Goal: Information Seeking & Learning: Learn about a topic

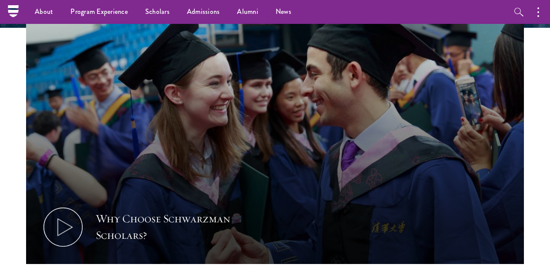
scroll to position [273, 0]
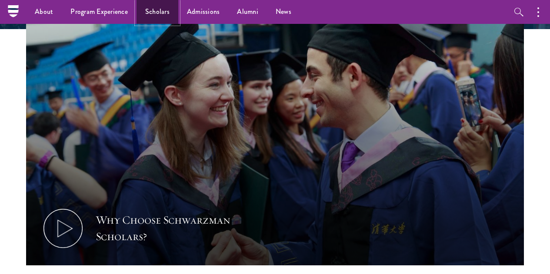
click at [154, 11] on link "Scholars" at bounding box center [158, 12] width 42 height 24
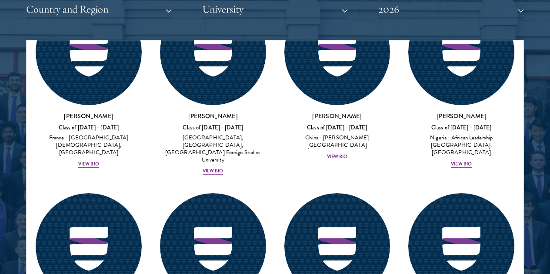
scroll to position [3794, 0]
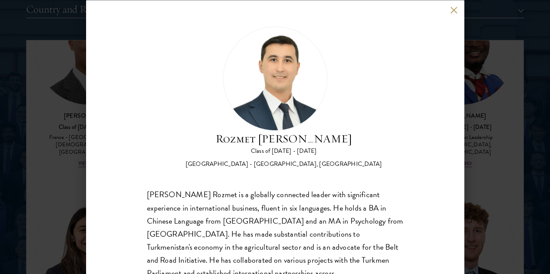
click at [456, 14] on div "Rozmet Urunov Class of [DATE] - [DATE] [GEOGRAPHIC_DATA] - [GEOGRAPHIC_DATA], […" at bounding box center [275, 137] width 378 height 274
click at [453, 10] on button at bounding box center [453, 10] width 7 height 7
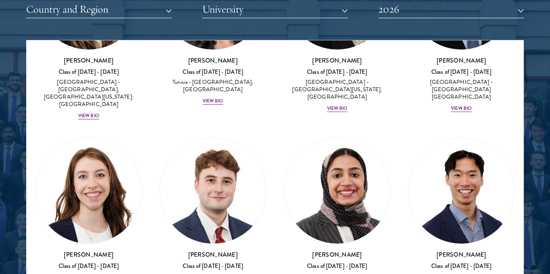
scroll to position [4078, 0]
